Goal: Task Accomplishment & Management: Complete application form

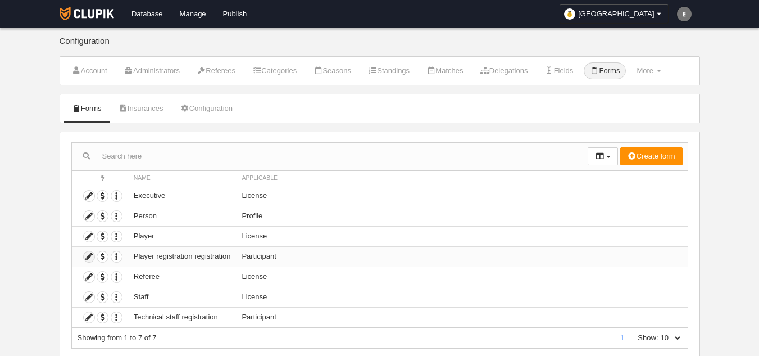
click at [91, 260] on icon at bounding box center [89, 256] width 11 height 11
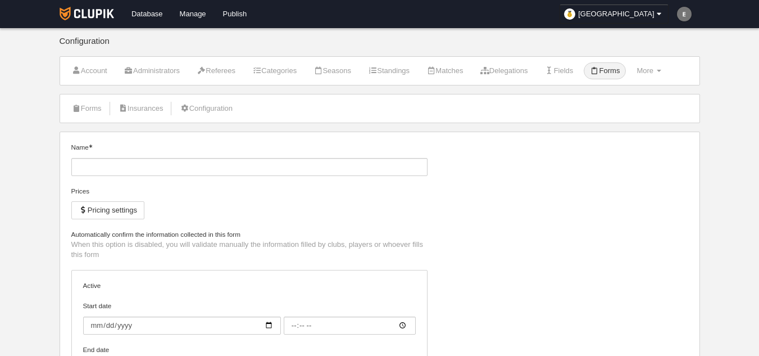
type input "Player registration registration"
checkbox input "true"
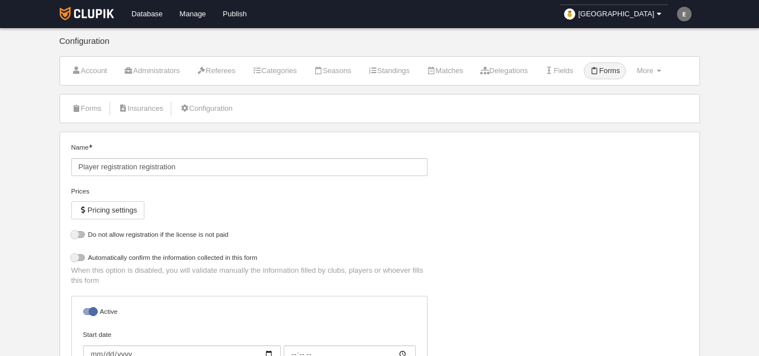
select select "selected"
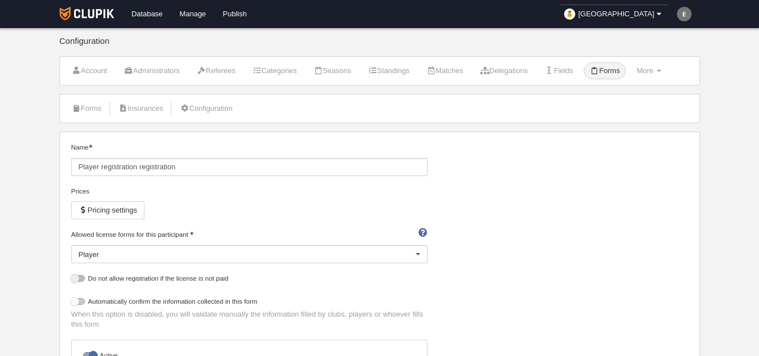
click at [83, 301] on div at bounding box center [77, 301] width 13 height 7
click at [79, 301] on input "checkbox" at bounding box center [75, 304] width 7 height 7
checkbox input "true"
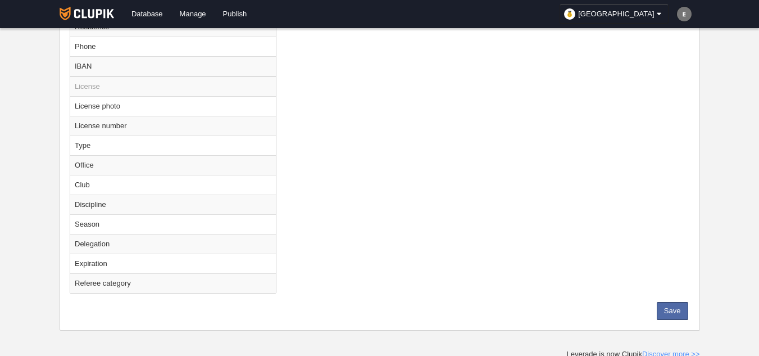
scroll to position [694, 0]
click at [672, 302] on button "Save" at bounding box center [672, 307] width 31 height 18
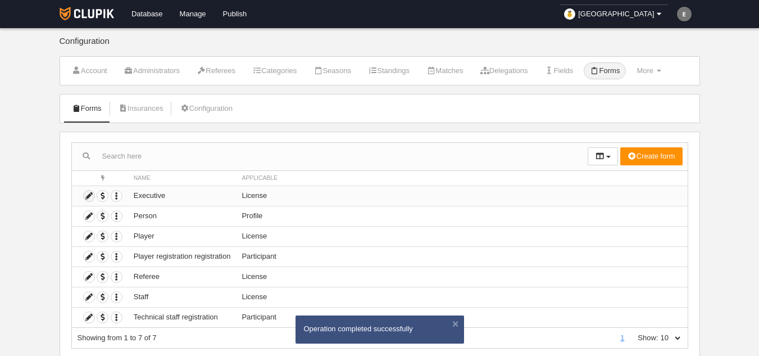
click at [93, 197] on icon at bounding box center [89, 196] width 11 height 11
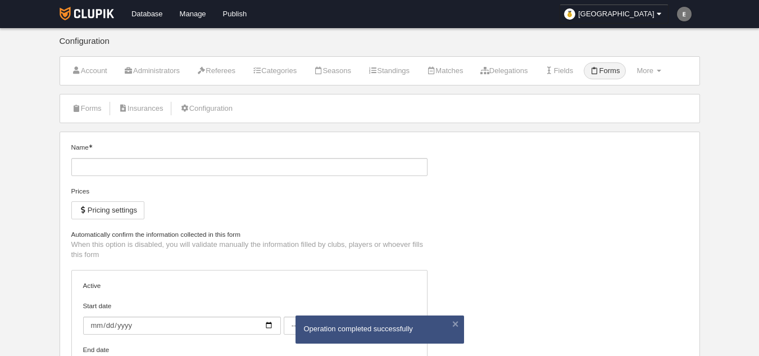
type input "Executive"
checkbox input "true"
select select "selected"
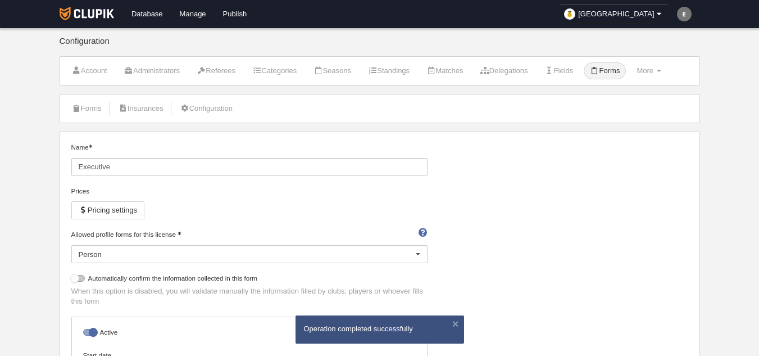
click at [75, 279] on div at bounding box center [77, 278] width 13 height 7
click at [75, 279] on input "checkbox" at bounding box center [75, 281] width 7 height 7
checkbox input "true"
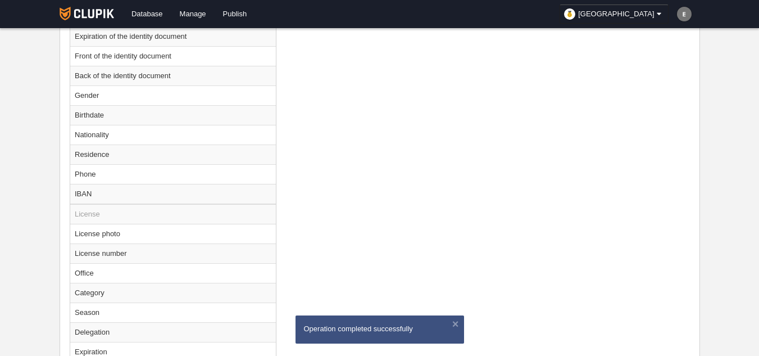
scroll to position [710, 0]
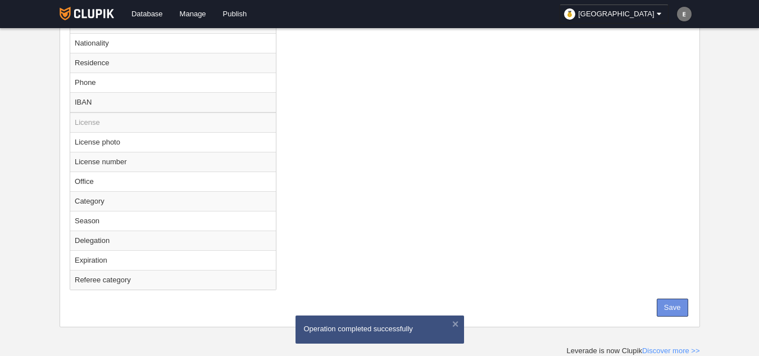
click at [683, 311] on button "Save" at bounding box center [672, 307] width 31 height 18
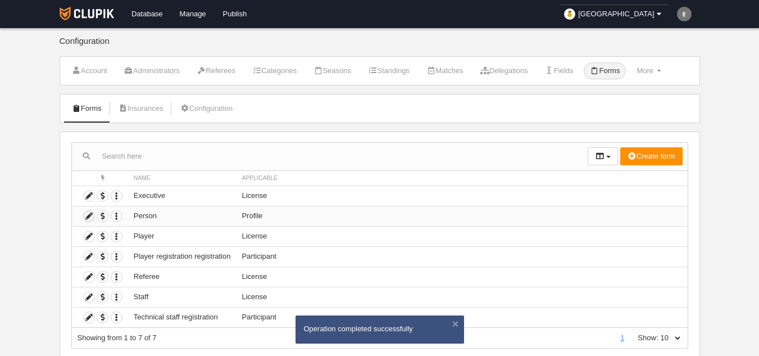
click at [87, 217] on icon at bounding box center [89, 216] width 11 height 11
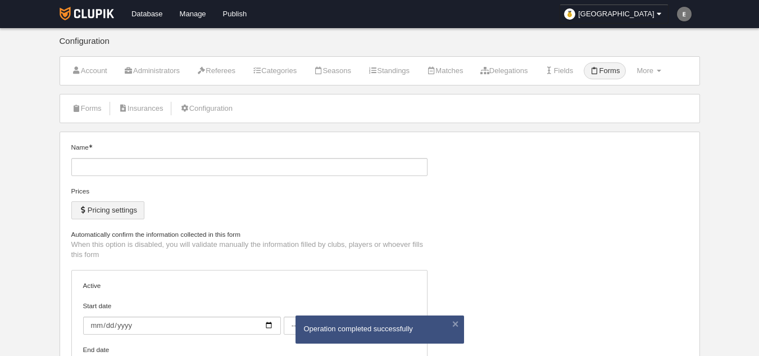
type input "Person"
checkbox input "true"
click at [78, 235] on div at bounding box center [77, 234] width 13 height 7
click at [78, 235] on input "checkbox" at bounding box center [75, 237] width 7 height 7
checkbox input "true"
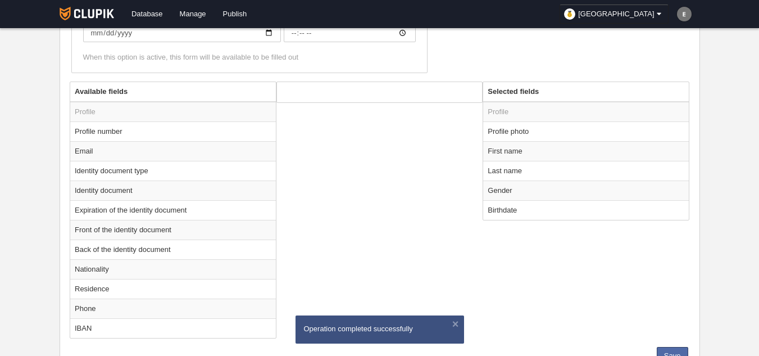
scroll to position [390, 0]
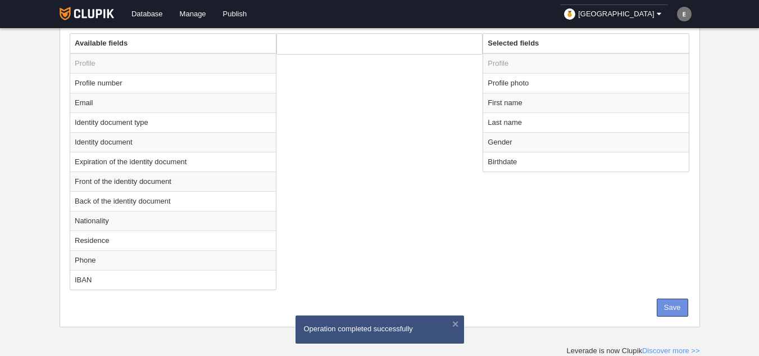
click at [674, 300] on button "Save" at bounding box center [672, 307] width 31 height 18
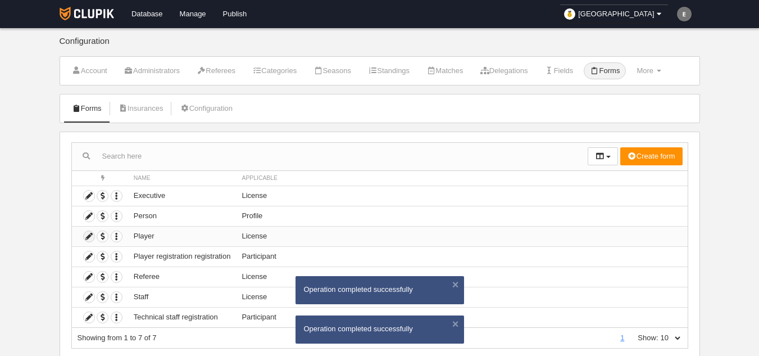
click at [87, 241] on icon at bounding box center [89, 236] width 11 height 11
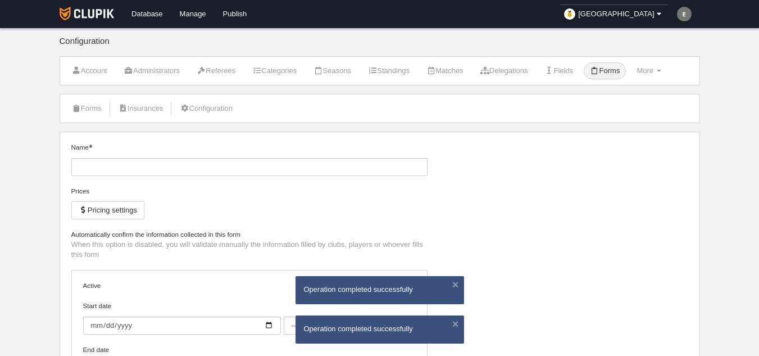
type input "Player"
checkbox input "true"
select select "selected"
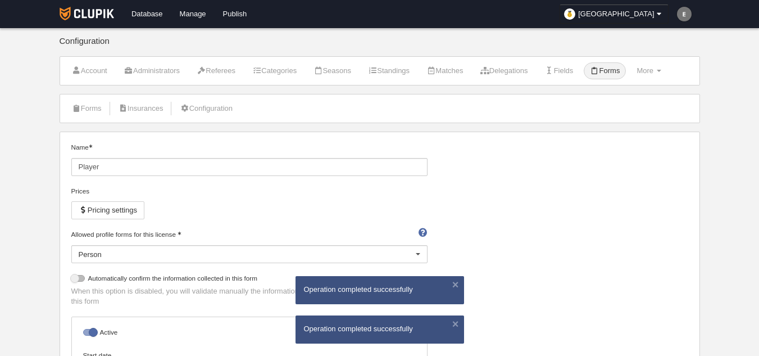
click at [81, 271] on div "Allowed profile forms for this license Person Person No search results No optio…" at bounding box center [249, 251] width 365 height 44
click at [81, 275] on div at bounding box center [77, 278] width 13 height 7
click at [79, 278] on input "checkbox" at bounding box center [75, 281] width 7 height 7
checkbox input "true"
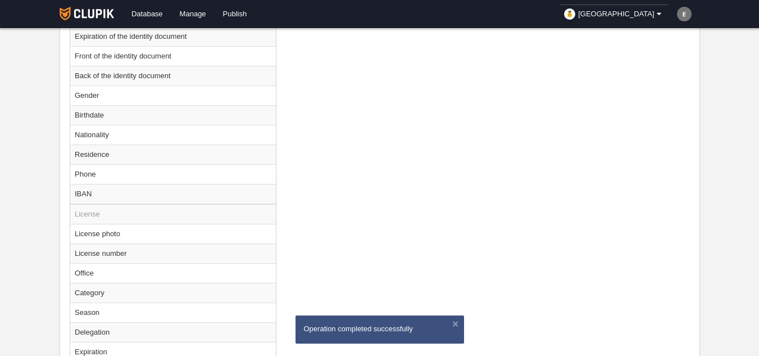
scroll to position [710, 0]
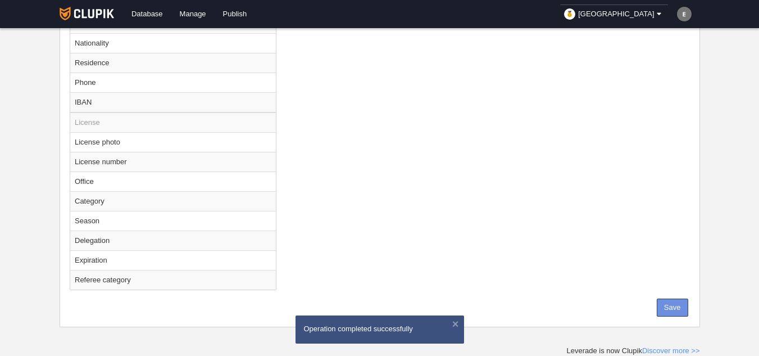
click at [668, 307] on button "Save" at bounding box center [672, 307] width 31 height 18
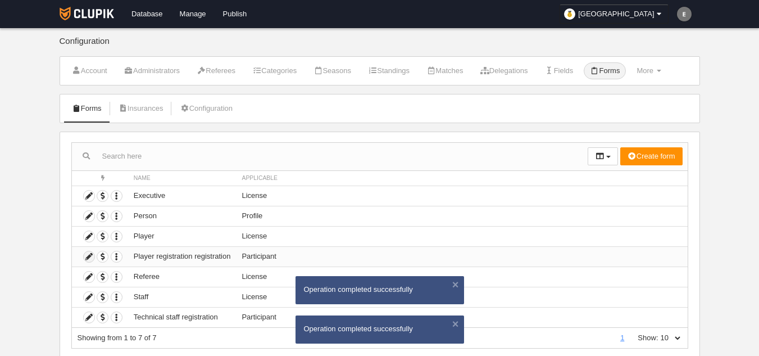
click at [86, 258] on icon at bounding box center [89, 256] width 11 height 11
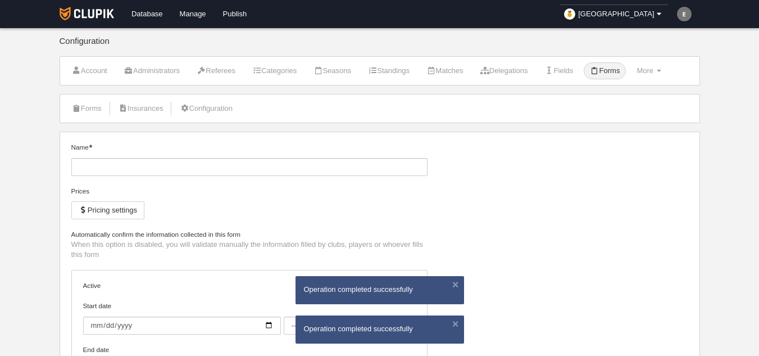
type input "Player registration registration"
checkbox input "true"
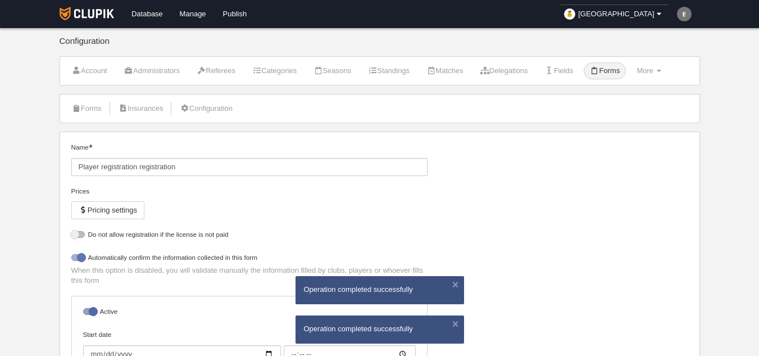
select select "selected"
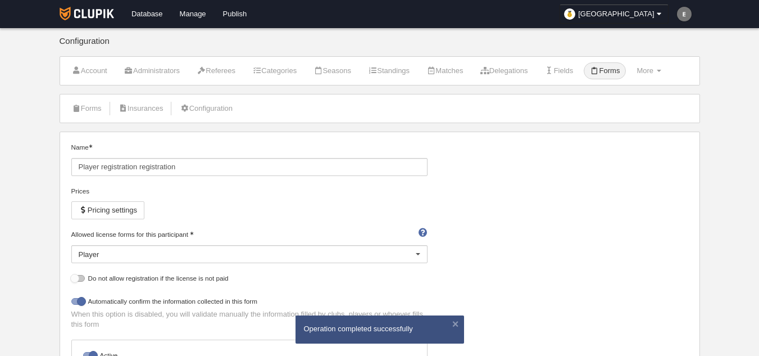
click at [77, 278] on div at bounding box center [77, 278] width 13 height 7
click at [77, 278] on input "checkbox" at bounding box center [75, 281] width 7 height 7
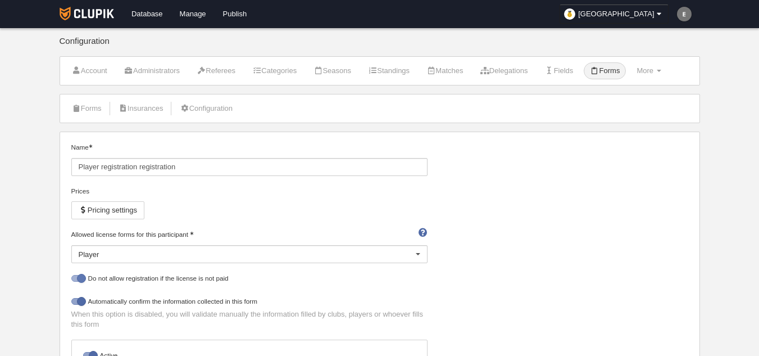
click at [79, 277] on div at bounding box center [77, 278] width 13 height 7
click at [79, 278] on input "checkbox" at bounding box center [75, 281] width 7 height 7
checkbox input "false"
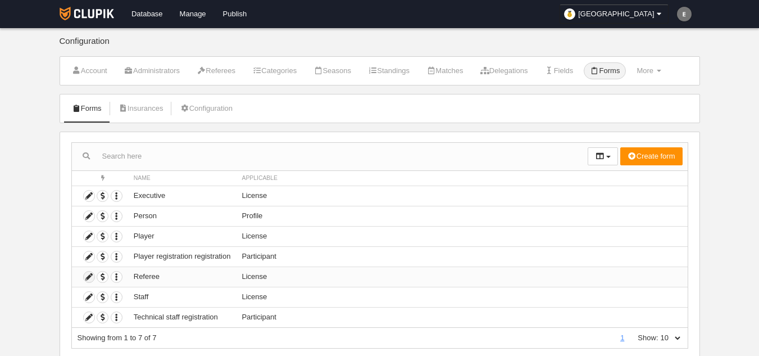
click at [90, 279] on icon at bounding box center [89, 276] width 11 height 11
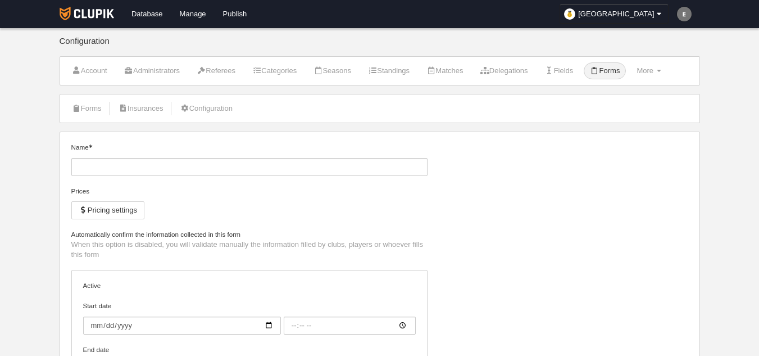
type input "Referee"
checkbox input "true"
select select "selected"
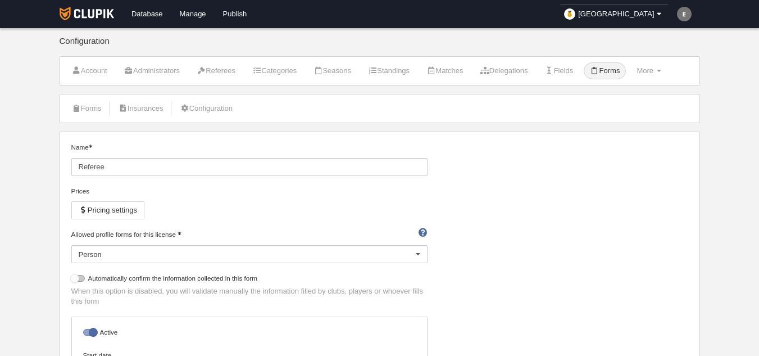
click at [79, 278] on div at bounding box center [77, 278] width 13 height 7
click at [79, 278] on input "checkbox" at bounding box center [75, 281] width 7 height 7
checkbox input "true"
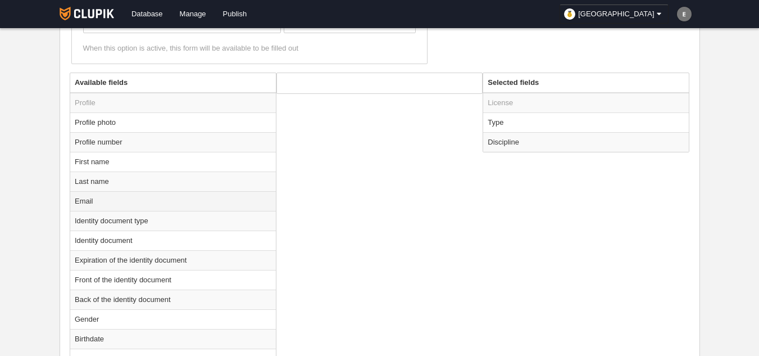
scroll to position [393, 0]
click at [127, 200] on td "Email" at bounding box center [173, 202] width 206 height 20
radio input "true"
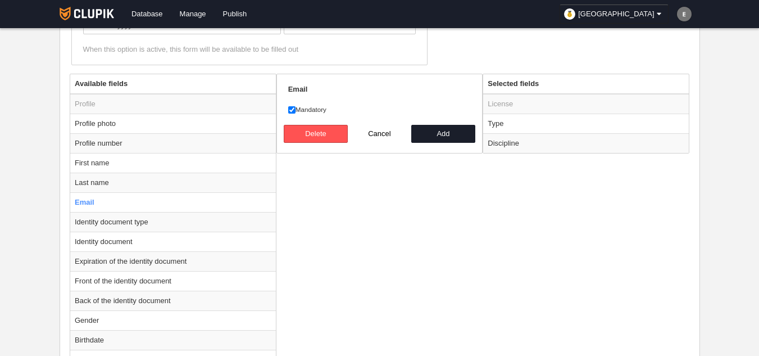
click at [318, 106] on label "Mandatory" at bounding box center [379, 110] width 183 height 10
click at [296, 106] on input "Mandatory" at bounding box center [291, 109] width 7 height 7
checkbox input "false"
click at [446, 141] on button "Add" at bounding box center [443, 134] width 64 height 18
radio input "false"
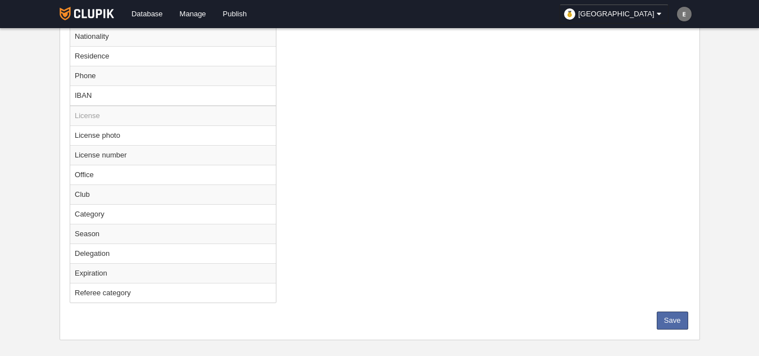
scroll to position [710, 0]
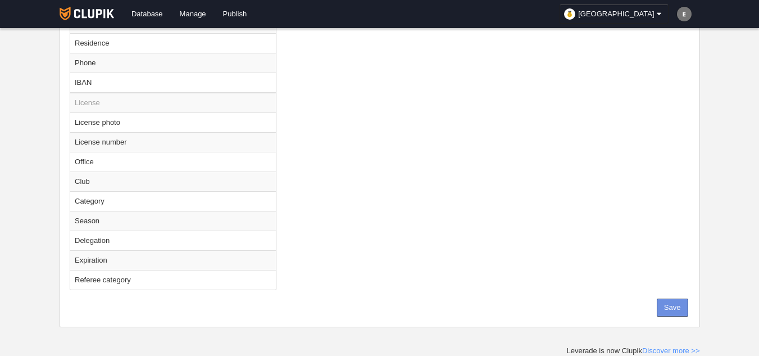
click at [678, 300] on button "Save" at bounding box center [672, 307] width 31 height 18
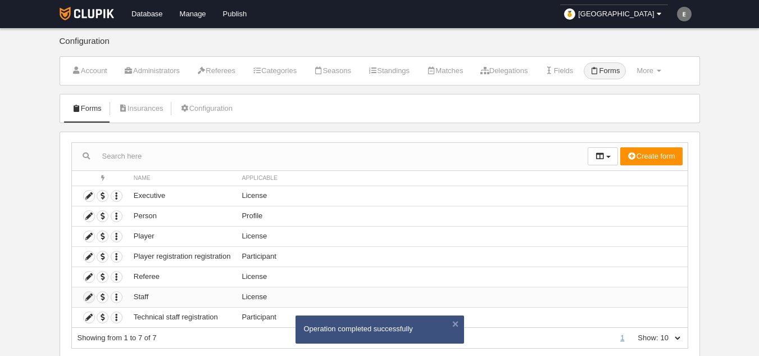
click at [90, 297] on icon at bounding box center [89, 297] width 11 height 11
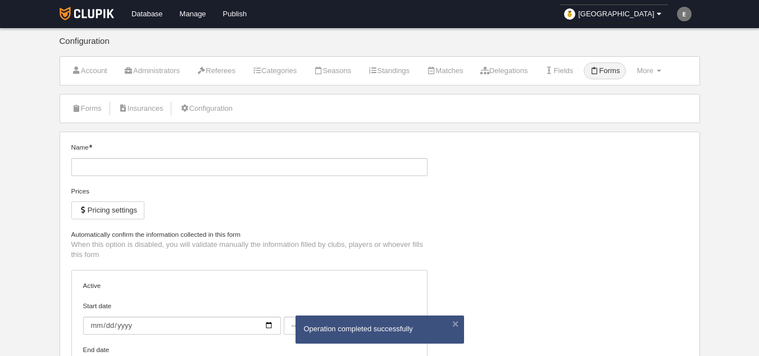
type input "Staff"
checkbox input "true"
select select "selected"
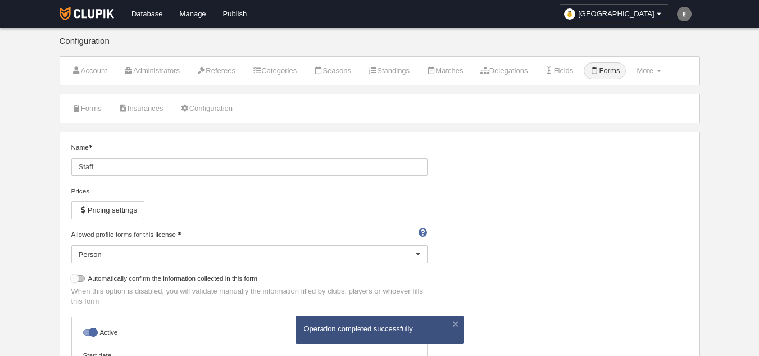
click at [75, 277] on div at bounding box center [77, 278] width 13 height 7
click at [75, 278] on input "checkbox" at bounding box center [75, 281] width 7 height 7
checkbox input "true"
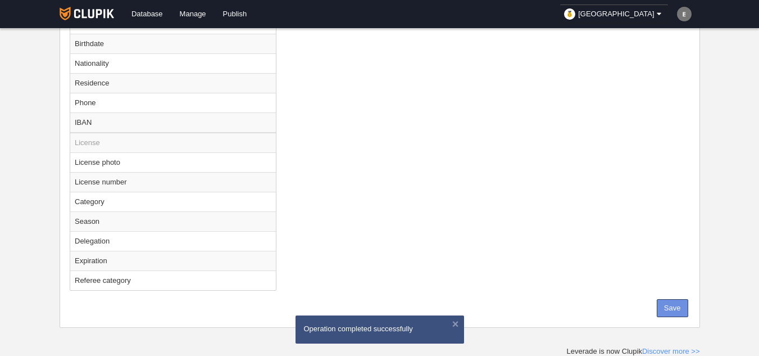
scroll to position [690, 0]
click at [683, 300] on button "Save" at bounding box center [672, 307] width 31 height 18
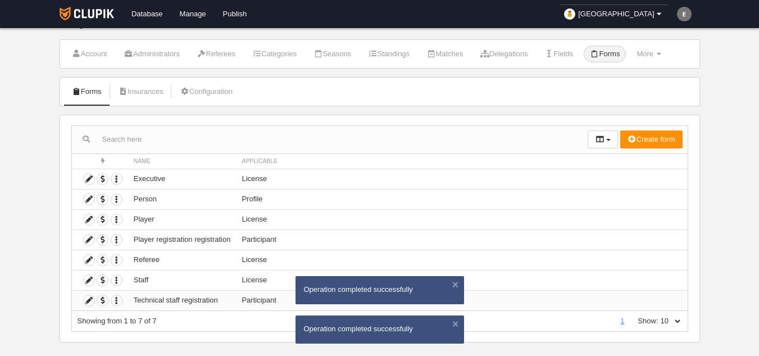
scroll to position [32, 0]
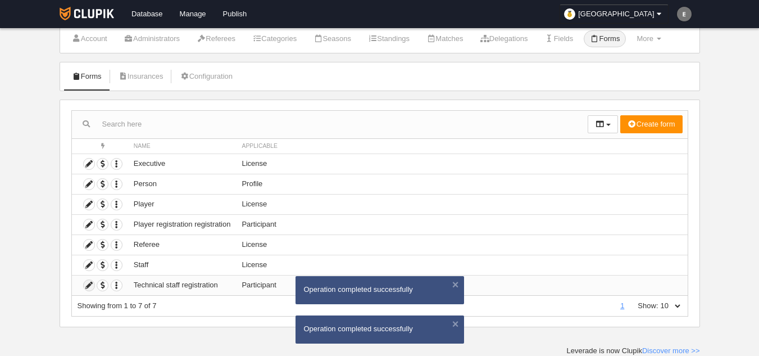
click at [87, 283] on icon at bounding box center [89, 285] width 11 height 11
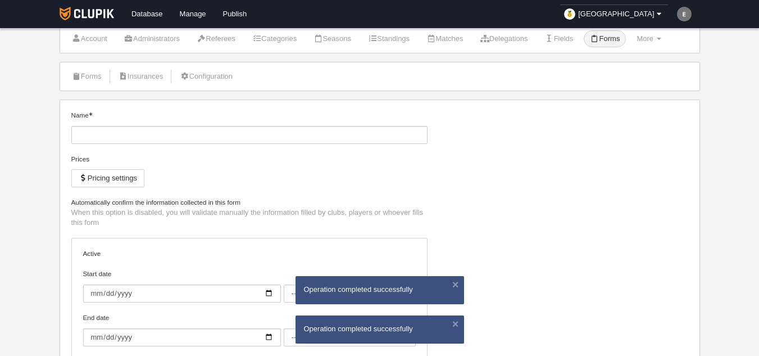
type input "Technical staff registration"
checkbox input "true"
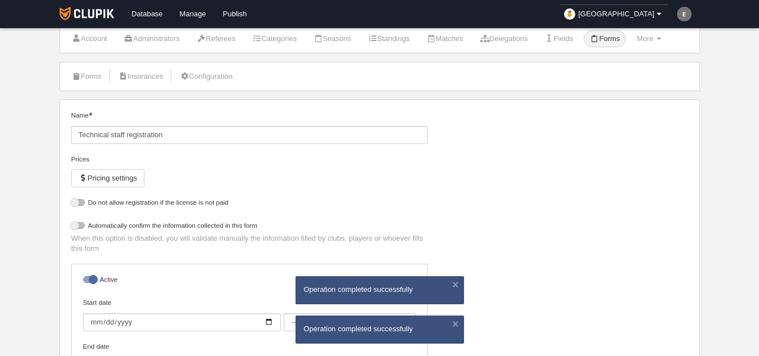
select select "selected"
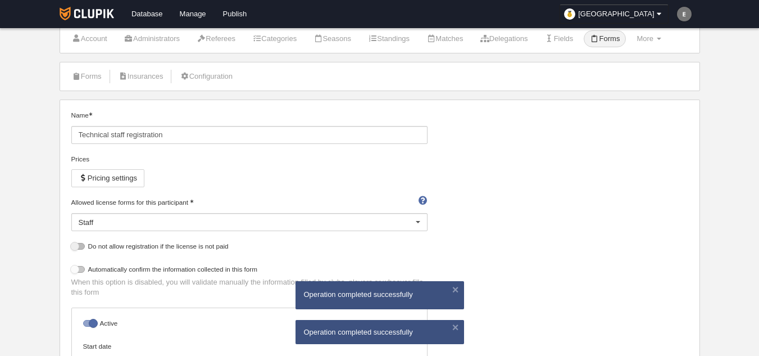
click at [76, 266] on div at bounding box center [77, 269] width 13 height 7
click at [76, 269] on input "checkbox" at bounding box center [75, 272] width 7 height 7
checkbox input "true"
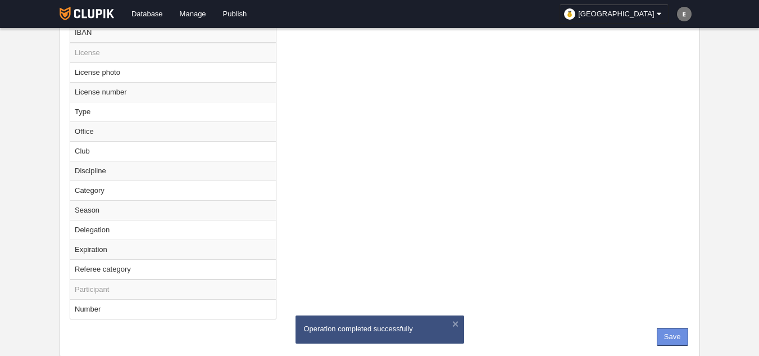
scroll to position [832, 0]
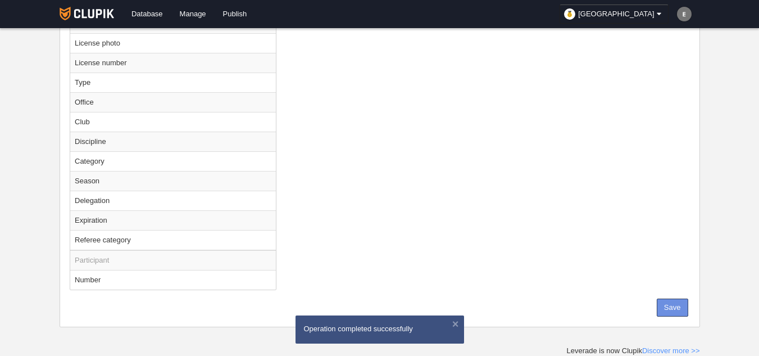
click at [673, 308] on button "Save" at bounding box center [672, 307] width 31 height 18
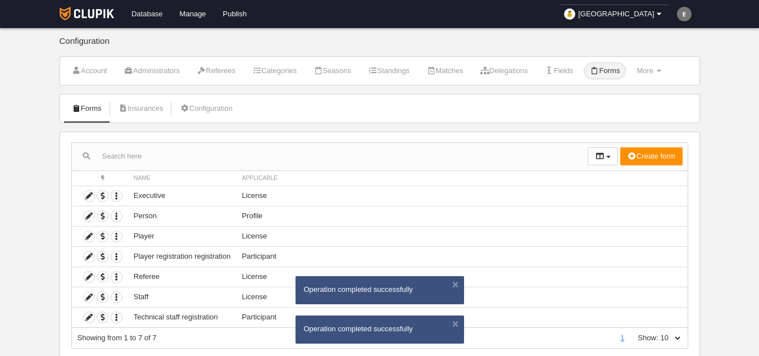
click at [135, 11] on link "Database" at bounding box center [147, 14] width 48 height 28
